Goal: Task Accomplishment & Management: Complete application form

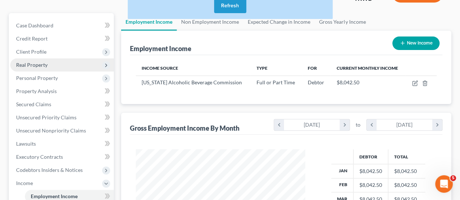
scroll to position [130, 184]
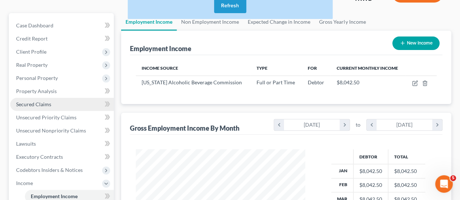
click at [40, 104] on span "Secured Claims" at bounding box center [33, 104] width 35 height 6
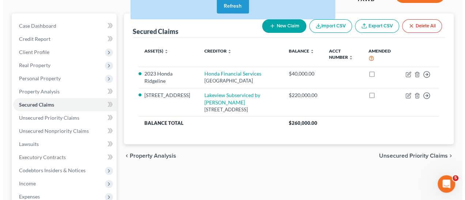
scroll to position [73, 0]
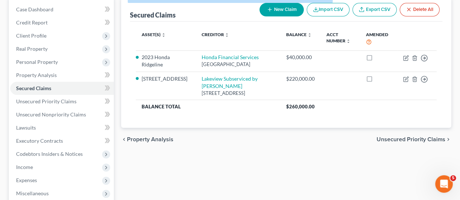
click at [280, 11] on button "New Claim" at bounding box center [281, 10] width 44 height 14
select select "0"
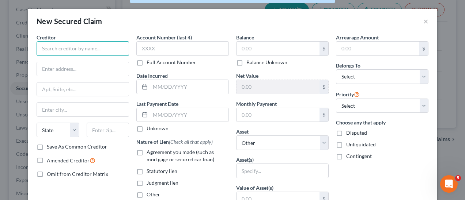
click at [57, 44] on input "text" at bounding box center [83, 48] width 93 height 15
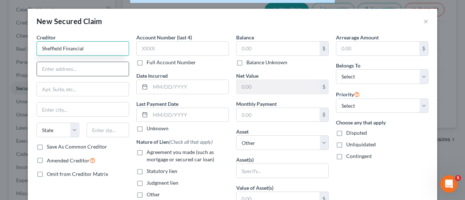
type input "Sheffield Financial"
click at [66, 70] on input "text" at bounding box center [83, 69] width 92 height 14
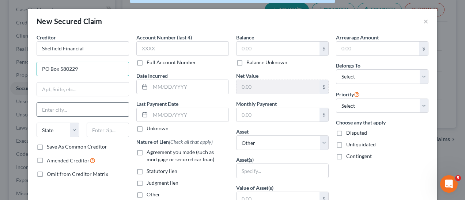
type input "PO Box 580229"
click at [62, 113] on input "text" at bounding box center [83, 110] width 92 height 14
type input "Charlotte"
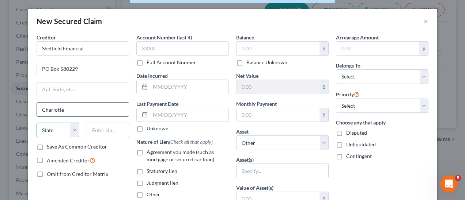
select select "28"
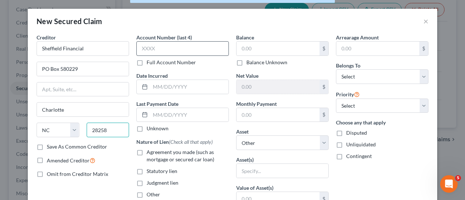
type input "28258"
click at [192, 48] on input "text" at bounding box center [182, 48] width 93 height 15
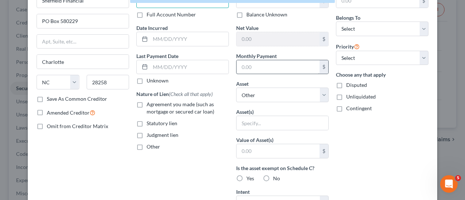
scroll to position [37, 0]
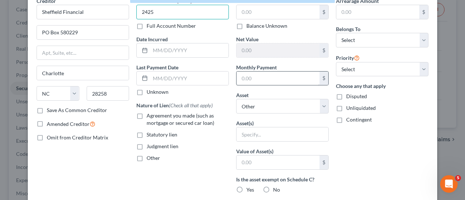
type input "2425"
click at [254, 73] on input "text" at bounding box center [278, 79] width 83 height 14
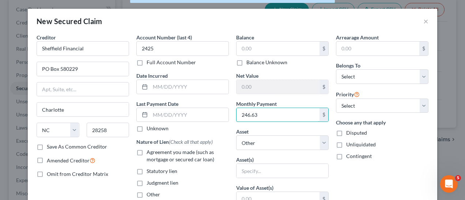
type input "246.63"
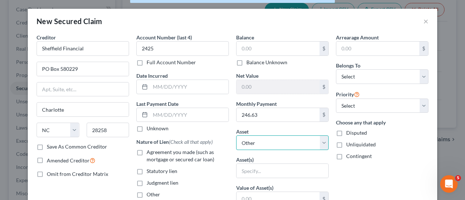
click at [318, 141] on select "Select Other Multiple Assets 4624 Palm Street - $300000.0 2023 Honda Ridgeline …" at bounding box center [282, 143] width 93 height 15
click at [236, 136] on select "Select Other Multiple Assets 4624 Palm Street - $300000.0 2023 Honda Ridgeline …" at bounding box center [282, 143] width 93 height 15
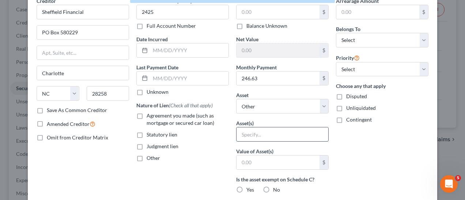
click at [277, 133] on input "text" at bounding box center [283, 135] width 92 height 14
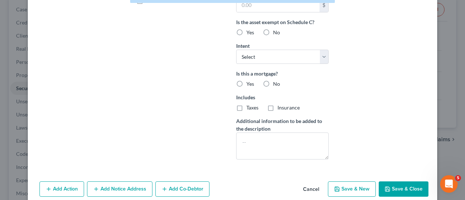
scroll to position [203, 0]
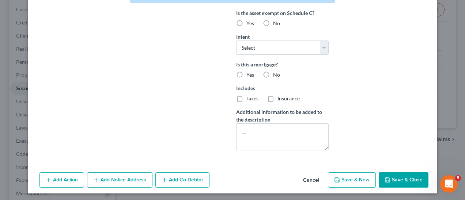
click at [403, 179] on button "Save & Close" at bounding box center [404, 180] width 50 height 15
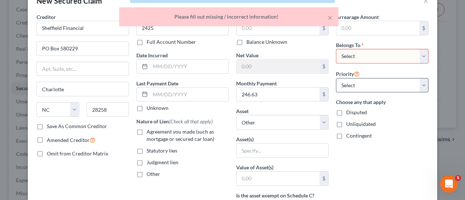
scroll to position [0, 0]
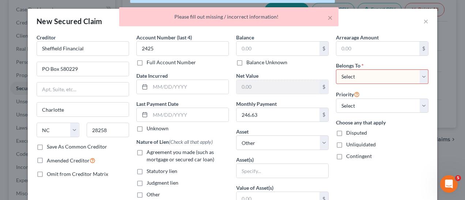
click at [378, 74] on select "Select Debtor 1 Only Debtor 2 Only Debtor 1 And Debtor 2 Only At Least One Of T…" at bounding box center [382, 77] width 93 height 15
select select "0"
click at [336, 70] on select "Select Debtor 1 Only Debtor 2 Only Debtor 1 And Debtor 2 Only At Least One Of T…" at bounding box center [382, 77] width 93 height 15
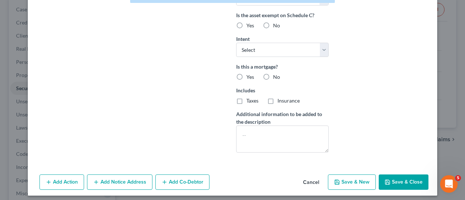
scroll to position [203, 0]
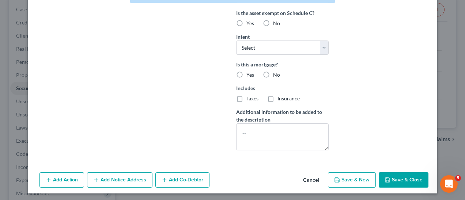
click at [401, 184] on button "Save & Close" at bounding box center [404, 180] width 50 height 15
select select
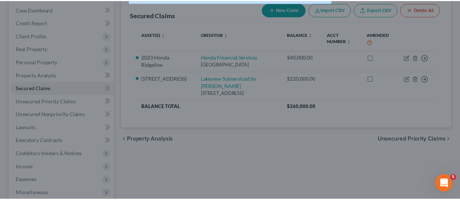
scroll to position [124, 0]
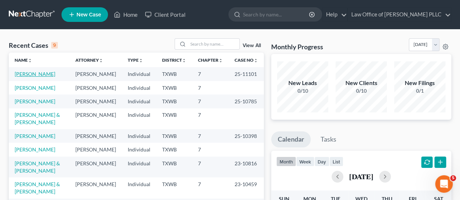
click at [33, 75] on link "[PERSON_NAME]" at bounding box center [35, 74] width 41 height 6
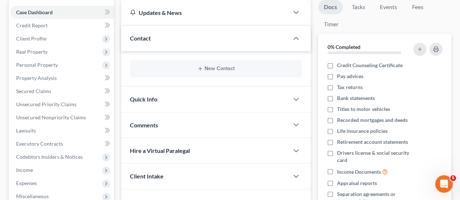
scroll to position [73, 0]
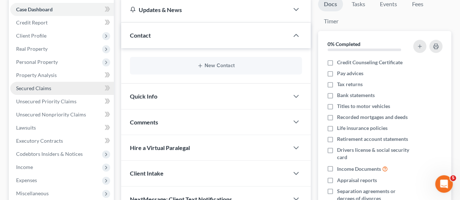
click at [44, 88] on span "Secured Claims" at bounding box center [33, 88] width 35 height 6
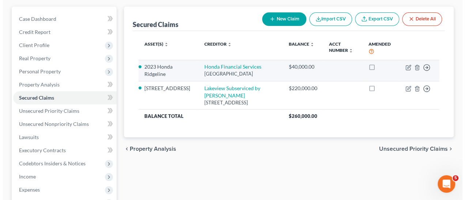
scroll to position [73, 0]
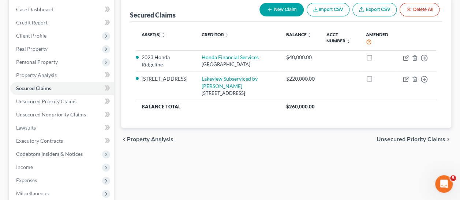
click at [282, 8] on button "New Claim" at bounding box center [281, 10] width 44 height 14
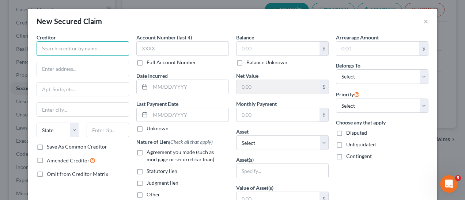
click at [66, 48] on input "text" at bounding box center [83, 48] width 93 height 15
click at [72, 50] on input "text" at bounding box center [83, 48] width 93 height 15
type input "Sheffield Financial"
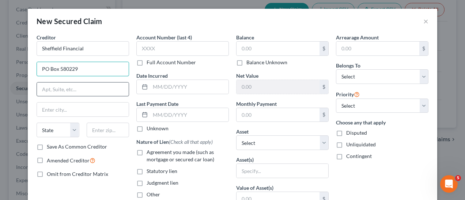
type input "PO Box 580229"
click at [76, 86] on input "text" at bounding box center [83, 90] width 92 height 14
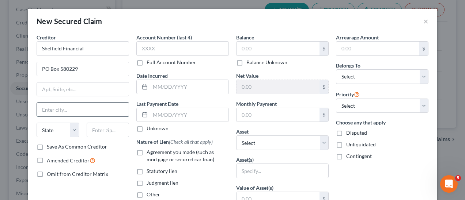
click at [59, 106] on input "text" at bounding box center [83, 110] width 92 height 14
type input "Charlotte"
select select "28"
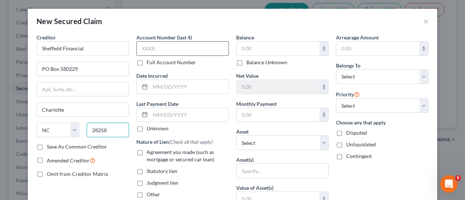
type input "28258"
click at [185, 45] on input "text" at bounding box center [182, 48] width 93 height 15
type input "2425"
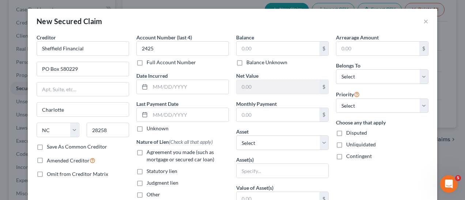
drag, startPoint x: 367, startPoint y: 67, endPoint x: 367, endPoint y: 84, distance: 16.5
click at [366, 71] on div "Belongs To * Select Debtor 1 Only Debtor 2 Only Debtor 1 And Debtor 2 Only At L…" at bounding box center [382, 73] width 93 height 22
click at [367, 84] on div "Arrearage Amount $ Belongs To * Select Debtor 1 Only Debtor 2 Only Debtor 1 And…" at bounding box center [383, 197] width 100 height 326
click at [367, 77] on select "Select Debtor 1 Only Debtor 2 Only Debtor 1 And Debtor 2 Only At Least One Of T…" at bounding box center [382, 77] width 93 height 15
select select "0"
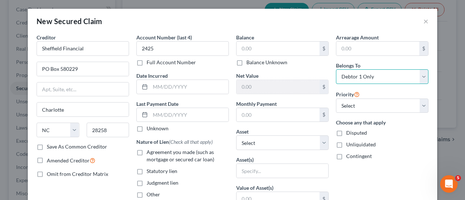
click at [336, 70] on select "Select Debtor 1 Only Debtor 2 Only Debtor 1 And Debtor 2 Only At Least One Of T…" at bounding box center [382, 77] width 93 height 15
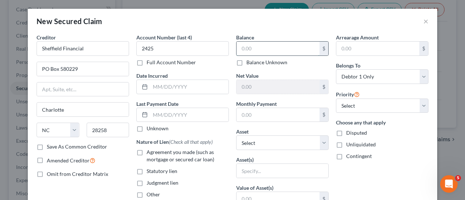
click at [253, 48] on input "text" at bounding box center [278, 49] width 83 height 14
click at [260, 115] on input "text" at bounding box center [278, 115] width 83 height 14
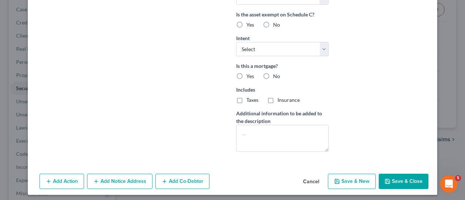
scroll to position [203, 0]
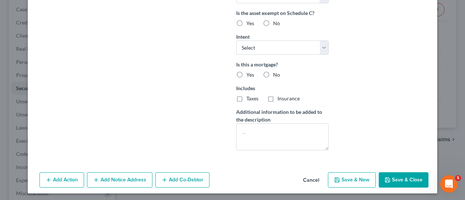
type input "246.63"
click at [395, 176] on button "Save & Close" at bounding box center [404, 180] width 50 height 15
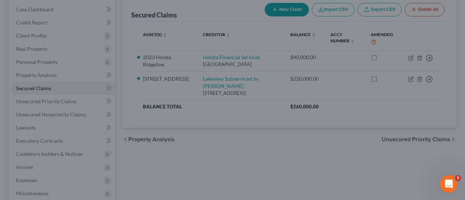
scroll to position [124, 0]
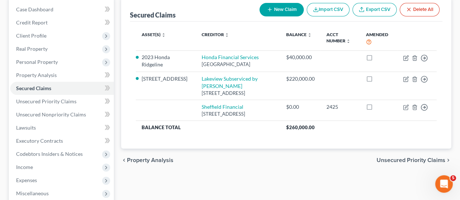
click at [284, 10] on button "New Claim" at bounding box center [281, 10] width 44 height 14
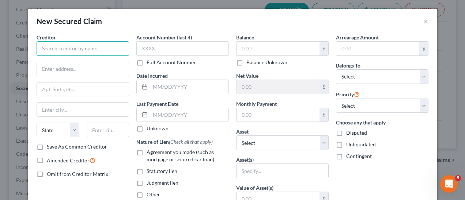
click at [68, 52] on input "text" at bounding box center [83, 48] width 93 height 15
click at [69, 48] on input "text" at bounding box center [83, 48] width 93 height 15
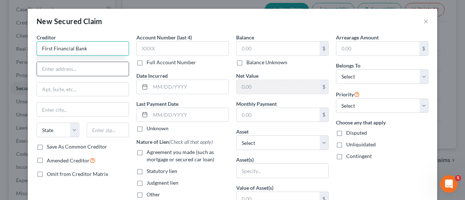
type input "First Financial Bank"
click at [66, 67] on input "text" at bounding box center [83, 69] width 92 height 14
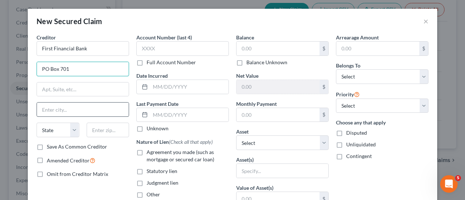
type input "PO Box 701"
click at [62, 113] on input "text" at bounding box center [83, 110] width 92 height 14
type input "Abilene"
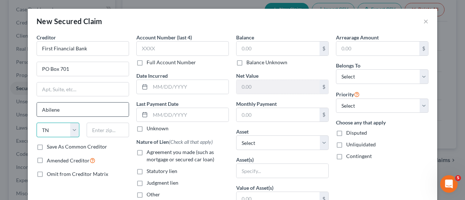
select select "45"
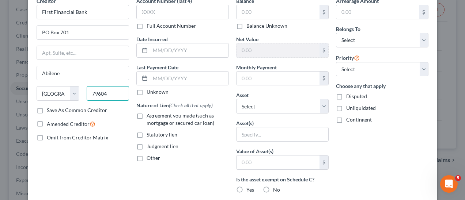
scroll to position [0, 0]
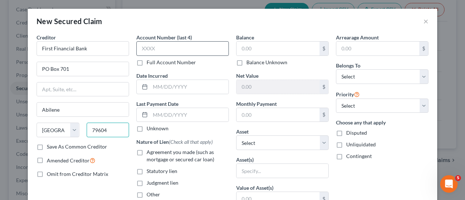
type input "79604"
click at [179, 47] on input "text" at bounding box center [182, 48] width 93 height 15
type input "8604"
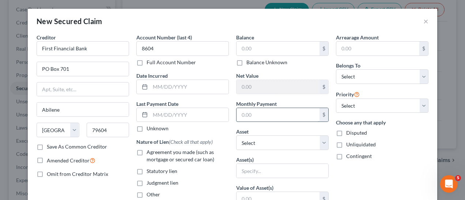
click at [266, 114] on input "text" at bounding box center [278, 115] width 83 height 14
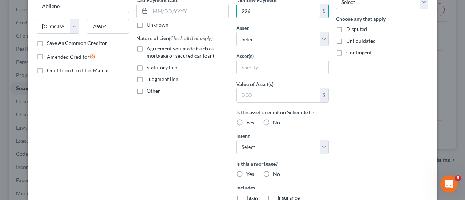
scroll to position [57, 0]
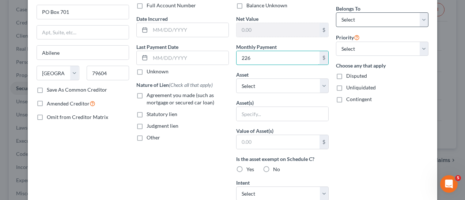
type input "226"
drag, startPoint x: 365, startPoint y: 21, endPoint x: 365, endPoint y: 25, distance: 4.0
click at [365, 21] on select "Select Debtor 1 Only Debtor 2 Only Debtor 1 And Debtor 2 Only At Least One Of T…" at bounding box center [382, 19] width 93 height 15
select select "0"
click at [336, 12] on select "Select Debtor 1 Only Debtor 2 Only Debtor 1 And Debtor 2 Only At Least One Of T…" at bounding box center [382, 19] width 93 height 15
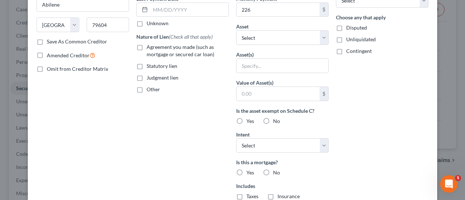
scroll to position [20, 0]
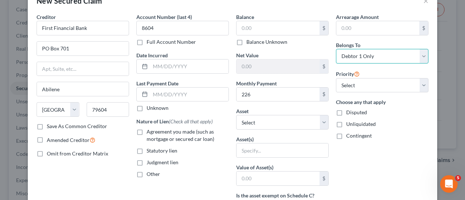
click at [417, 55] on select "Select Debtor 1 Only Debtor 2 Only Debtor 1 And Debtor 2 Only At Least One Of T…" at bounding box center [382, 56] width 93 height 15
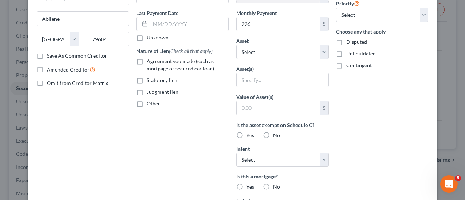
scroll to position [203, 0]
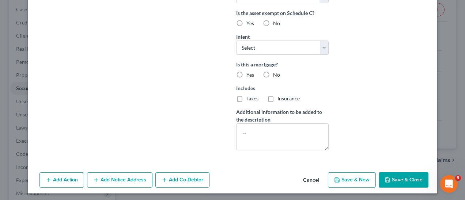
click at [405, 179] on button "Save & Close" at bounding box center [404, 180] width 50 height 15
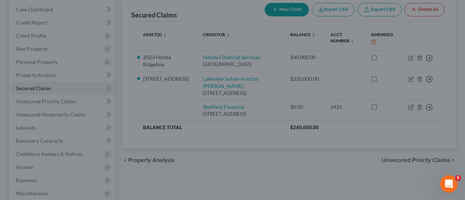
scroll to position [124, 0]
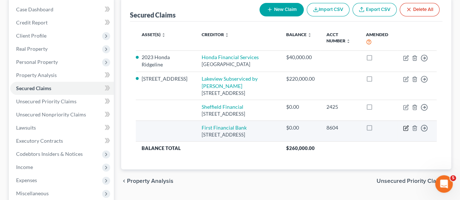
click at [405, 131] on icon "button" at bounding box center [406, 128] width 6 height 6
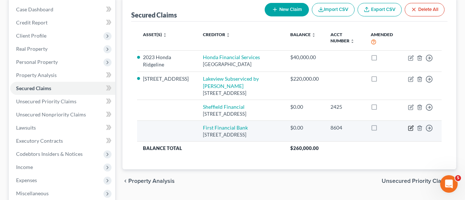
select select "45"
select select "0"
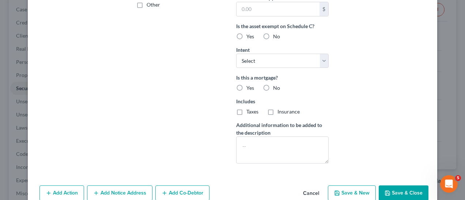
scroll to position [225, 0]
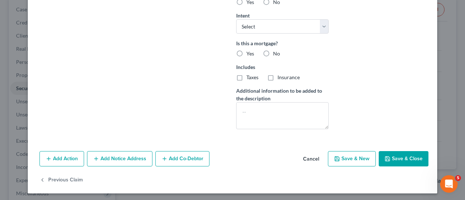
type input "4,175"
click at [402, 159] on button "Save & Close" at bounding box center [404, 158] width 50 height 15
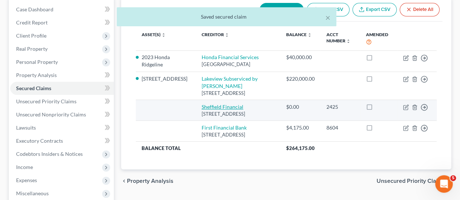
click at [212, 110] on link "Sheffield Financial" at bounding box center [223, 107] width 42 height 6
select select "28"
select select "0"
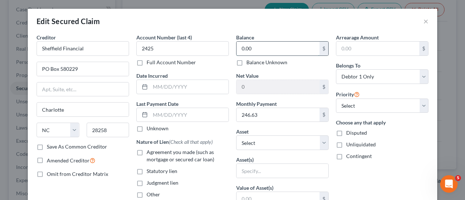
click at [258, 49] on input "0.00" at bounding box center [278, 49] width 83 height 14
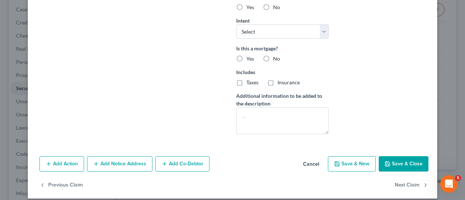
type input "2,219"
click at [406, 162] on button "Save & Close" at bounding box center [404, 164] width 50 height 15
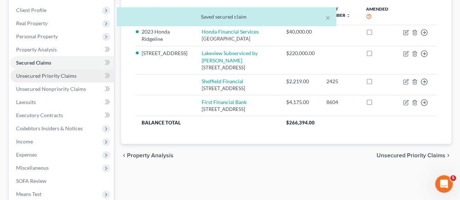
scroll to position [187, 0]
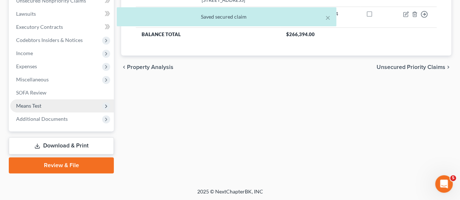
click at [31, 108] on span "Means Test" at bounding box center [28, 106] width 25 height 6
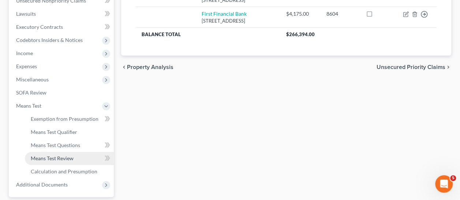
click at [69, 157] on span "Means Test Review" at bounding box center [52, 158] width 43 height 6
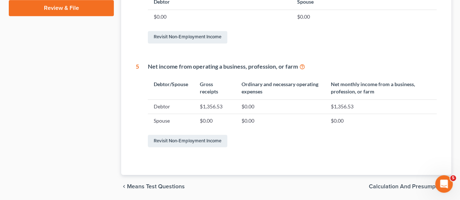
scroll to position [436, 0]
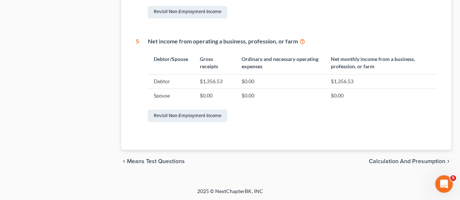
click at [418, 162] on span "Calculation and Presumption" at bounding box center [407, 162] width 76 height 6
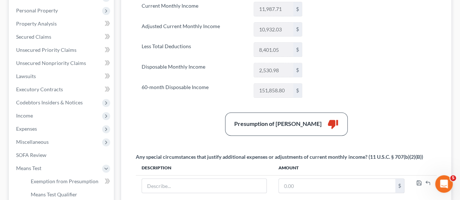
scroll to position [146, 0]
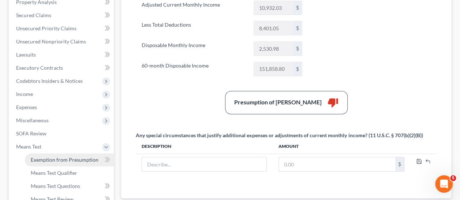
click at [67, 160] on span "Exemption from Presumption" at bounding box center [65, 160] width 68 height 6
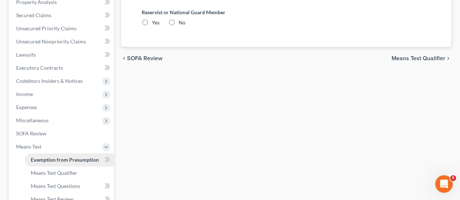
radio input "true"
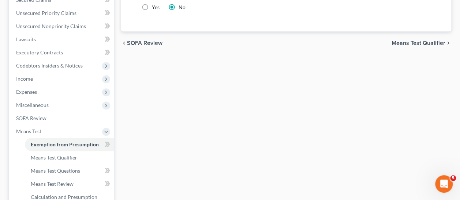
scroll to position [183, 0]
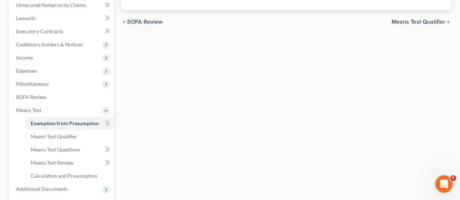
click at [416, 23] on span "Means Test Qualifier" at bounding box center [418, 22] width 54 height 6
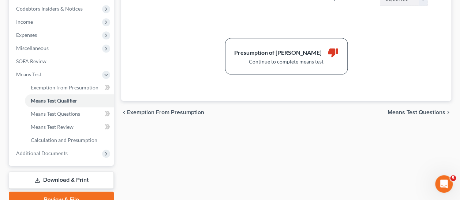
scroll to position [253, 0]
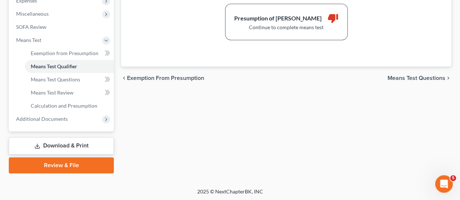
click at [421, 75] on span "Means Test Questions" at bounding box center [416, 78] width 58 height 6
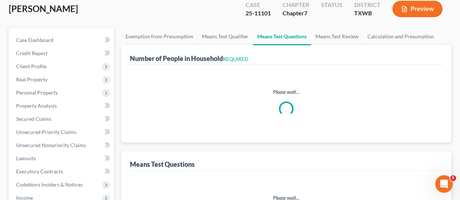
select select "0"
select select "60"
select select "1"
select select "60"
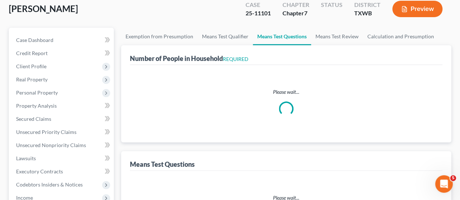
select select "60"
select select "0"
select select "2"
select select "1"
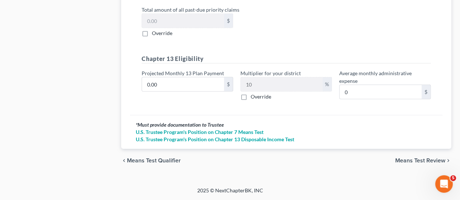
scroll to position [986, 0]
click at [426, 161] on span "Means Test Review" at bounding box center [420, 161] width 50 height 6
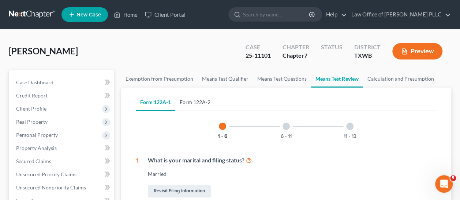
click at [195, 101] on link "Form 122A-2" at bounding box center [195, 103] width 40 height 18
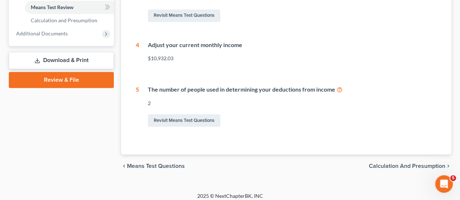
scroll to position [343, 0]
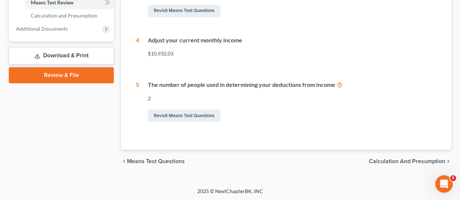
click at [412, 162] on span "Calculation and Presumption" at bounding box center [407, 162] width 76 height 6
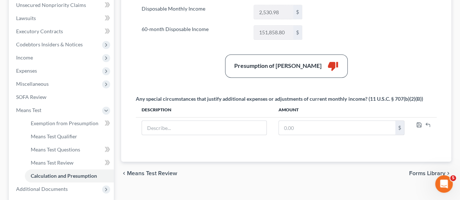
scroll to position [219, 0]
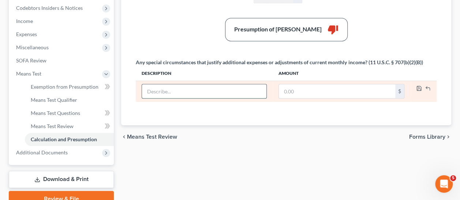
click at [192, 90] on input "text" at bounding box center [204, 92] width 124 height 14
click at [304, 87] on input "text" at bounding box center [337, 92] width 116 height 14
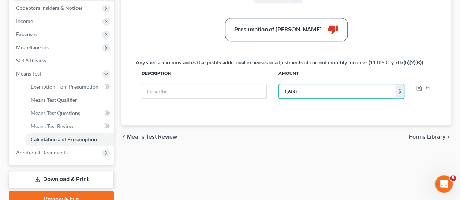
type input "1,600"
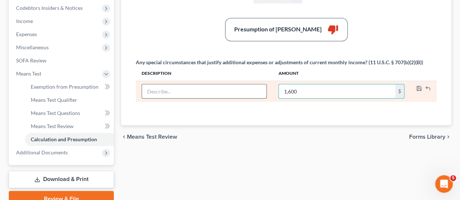
click at [181, 88] on input "text" at bounding box center [204, 92] width 124 height 14
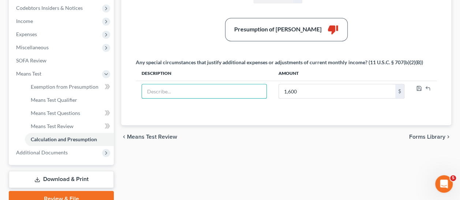
paste input "rent for the [PERSON_NAME] house"
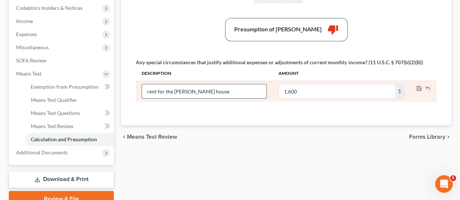
click at [147, 88] on input "rent for the [PERSON_NAME] house" at bounding box center [204, 92] width 124 height 14
type input "Rent for the [PERSON_NAME] house"
click at [428, 86] on icon "button" at bounding box center [428, 89] width 6 height 6
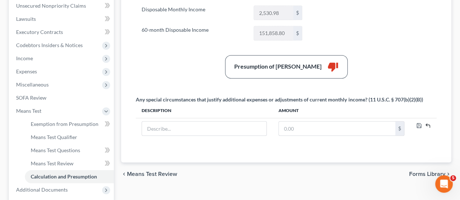
scroll to position [183, 0]
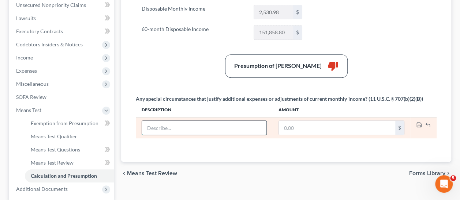
click at [192, 124] on input "text" at bounding box center [204, 128] width 124 height 14
paste input "rent for the [PERSON_NAME] house"
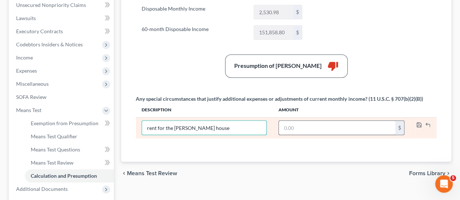
type input "rent for the [PERSON_NAME] house"
click at [301, 127] on input "text" at bounding box center [337, 128] width 116 height 14
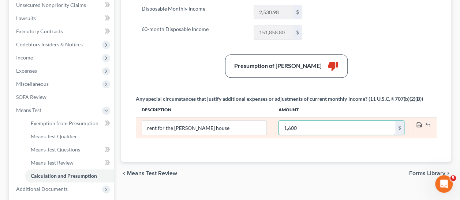
type input "1,600"
click at [418, 125] on icon "button" at bounding box center [419, 125] width 6 height 6
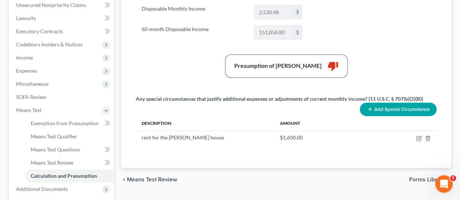
click at [386, 106] on button "Add Special Circumstance" at bounding box center [398, 110] width 77 height 14
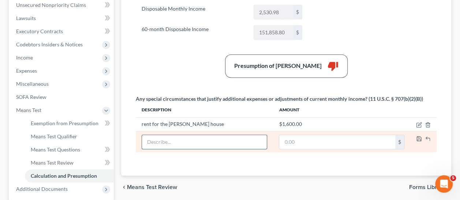
click at [179, 139] on input "text" at bounding box center [204, 142] width 125 height 14
paste input "rent for the [PERSON_NAME] house"
click at [149, 141] on input "rent for the [PERSON_NAME] house" at bounding box center [204, 142] width 125 height 14
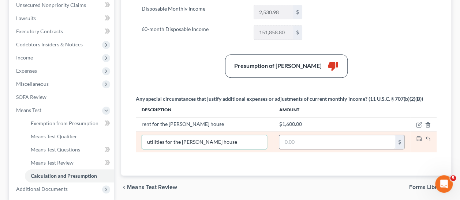
type input "utilities for the [PERSON_NAME] house"
click at [297, 141] on input "text" at bounding box center [337, 142] width 116 height 14
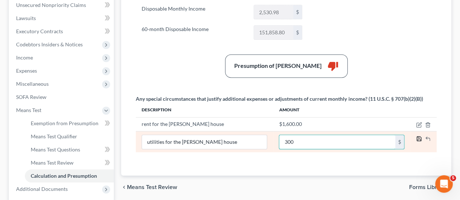
type input "300"
click at [418, 136] on icon "button" at bounding box center [419, 139] width 6 height 6
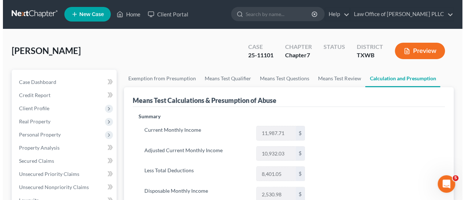
scroll to position [0, 0]
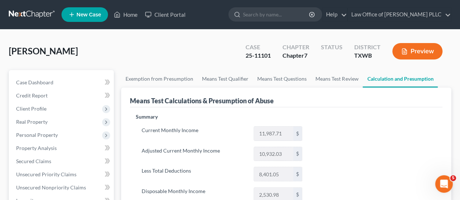
click at [416, 49] on button "Preview" at bounding box center [417, 51] width 50 height 16
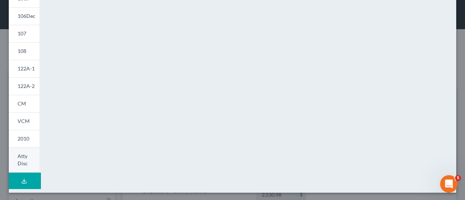
scroll to position [212, 0]
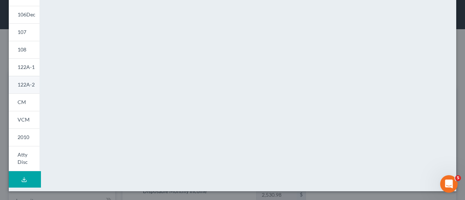
click at [22, 84] on span "122A-2" at bounding box center [26, 85] width 17 height 6
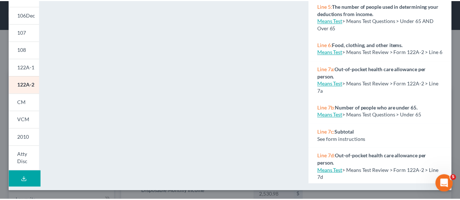
scroll to position [105, 0]
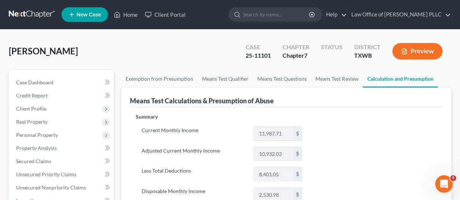
drag, startPoint x: 461, startPoint y: 114, endPoint x: 463, endPoint y: 19, distance: 95.5
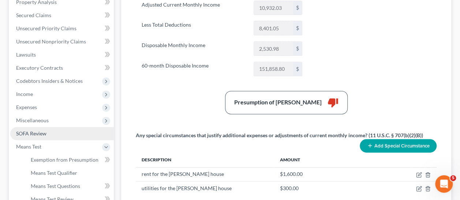
scroll to position [183, 0]
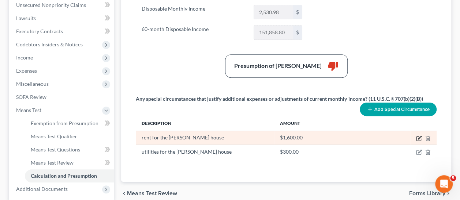
click at [419, 137] on icon "button" at bounding box center [419, 137] width 3 height 3
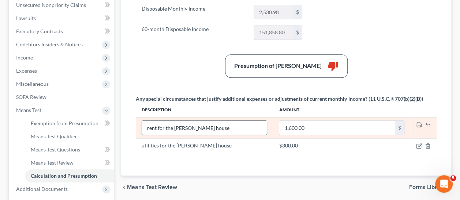
click at [227, 127] on input "rent for the [PERSON_NAME] house" at bounding box center [204, 128] width 125 height 14
drag, startPoint x: 263, startPoint y: 127, endPoint x: 204, endPoint y: 129, distance: 58.9
click at [204, 129] on input "rent for the [PERSON_NAME] house b/c [PERSON_NAME]'s job requires him to be in …" at bounding box center [204, 128] width 125 height 14
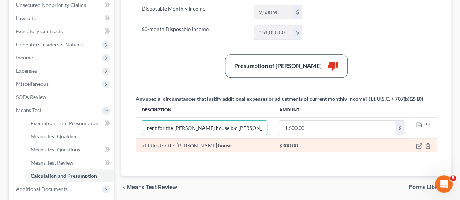
type input "rent for the [PERSON_NAME] house b/c [PERSON_NAME]'s job requires him to be in …"
click at [196, 143] on div "utilities for the [PERSON_NAME] house" at bounding box center [204, 145] width 125 height 7
click at [209, 142] on div "utilities for the [PERSON_NAME] house" at bounding box center [204, 145] width 125 height 7
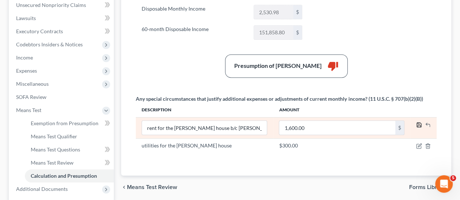
click at [420, 125] on polyline "button" at bounding box center [419, 126] width 3 height 2
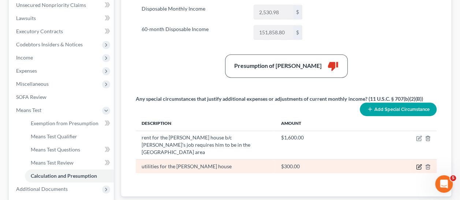
click at [418, 164] on icon "button" at bounding box center [419, 167] width 6 height 6
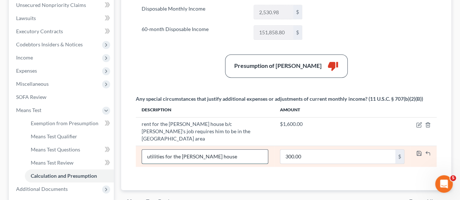
click at [212, 150] on input "utilities for the [PERSON_NAME] house" at bounding box center [204, 157] width 125 height 14
paste input "b/c [PERSON_NAME]'s job requires him to be in the [GEOGRAPHIC_DATA] area"
type input "utilities for the [PERSON_NAME] house b/c [PERSON_NAME]'s job requires him to b…"
click at [418, 154] on polyline "button" at bounding box center [419, 155] width 3 height 2
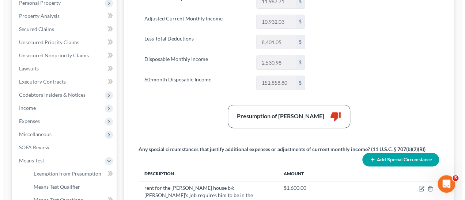
scroll to position [0, 0]
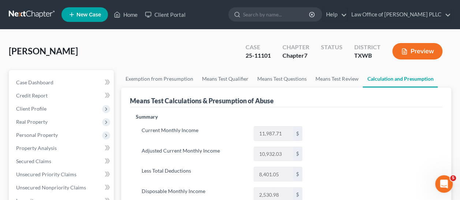
click at [420, 52] on button "Preview" at bounding box center [417, 51] width 50 height 16
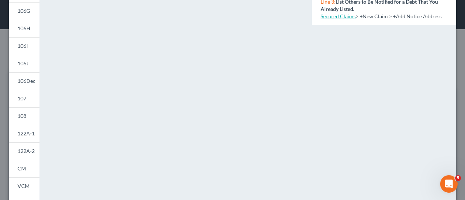
scroll to position [139, 0]
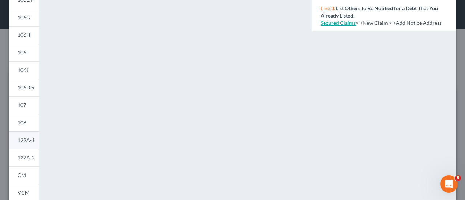
click at [29, 141] on span "122A-1" at bounding box center [26, 140] width 17 height 6
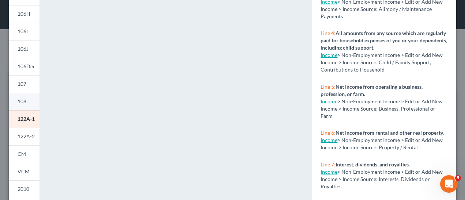
scroll to position [183, 0]
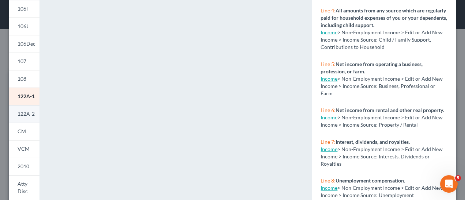
click at [23, 114] on span "122A-2" at bounding box center [26, 114] width 17 height 6
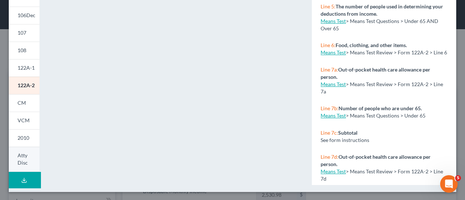
scroll to position [212, 0]
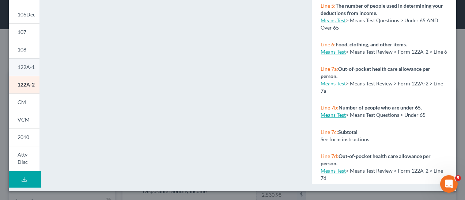
click at [29, 67] on span "122A-1" at bounding box center [26, 67] width 17 height 6
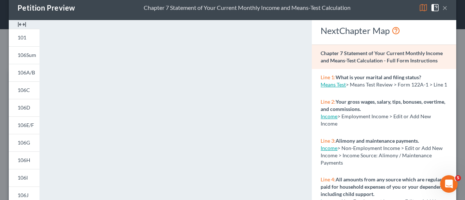
scroll to position [0, 0]
